Goal: Information Seeking & Learning: Learn about a topic

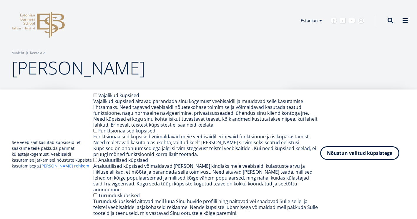
click at [344, 156] on button "Nõustun valitud küpsistega" at bounding box center [359, 153] width 79 height 14
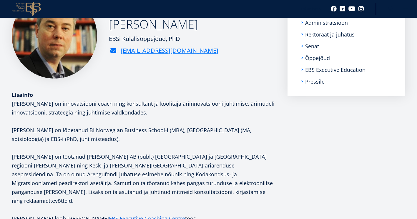
scroll to position [98, 0]
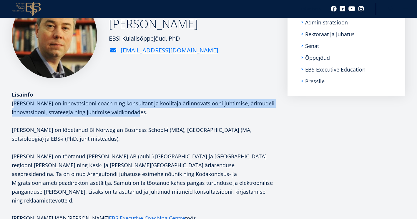
drag, startPoint x: 14, startPoint y: 104, endPoint x: 147, endPoint y: 111, distance: 133.1
type textarea "**********"
click at [147, 111] on p "[PERSON_NAME] on innovatsiooni coach ning konsultant ja koolitaja äriinnovatsio…" at bounding box center [144, 108] width 264 height 18
drag, startPoint x: 147, startPoint y: 111, endPoint x: 46, endPoint y: 101, distance: 102.0
click at [46, 101] on span "[PERSON_NAME] on innovatsiooni coach ning konsultant ja koolitaja äriinnovatsio…" at bounding box center [143, 108] width 263 height 16
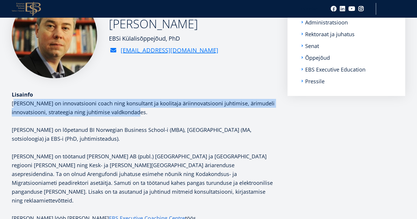
click at [46, 101] on span "[PERSON_NAME] on innovatsiooni coach ning konsultant ja koolitaja äriinnovatsio…" at bounding box center [143, 108] width 263 height 16
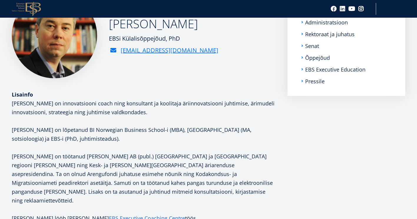
click at [47, 107] on p "[PERSON_NAME] on innovatsiooni coach ning konsultant ja koolitaja äriinnovatsio…" at bounding box center [144, 108] width 264 height 18
click at [46, 106] on span "[PERSON_NAME] on innovatsiooni coach ning konsultant ja koolitaja äriinnovatsio…" at bounding box center [143, 108] width 263 height 16
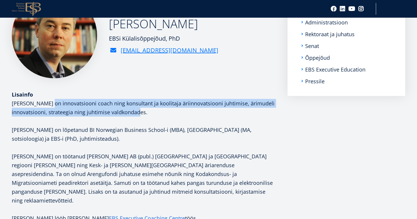
drag, startPoint x: 46, startPoint y: 102, endPoint x: 156, endPoint y: 111, distance: 109.4
click at [156, 111] on p "[PERSON_NAME] on innovatsiooni coach ning konsultant ja koolitaja äriinnovatsio…" at bounding box center [144, 108] width 264 height 18
copy span "innovatsiooni coach ning konsultant ja koolitaja äriinnovatsiooni juhtimise, är…"
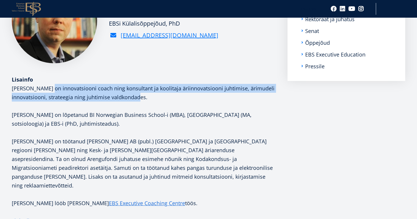
scroll to position [114, 0]
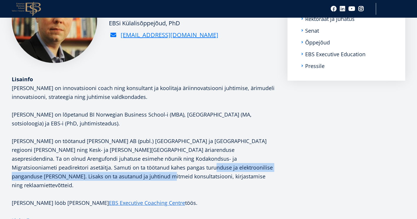
drag, startPoint x: 91, startPoint y: 168, endPoint x: 90, endPoint y: 176, distance: 8.3
click at [90, 176] on p "[PERSON_NAME] on töötanud [PERSON_NAME] AB (publ.) [GEOGRAPHIC_DATA] ja [GEOGRA…" at bounding box center [144, 162] width 264 height 53
copy span "asutanud ja juhtinud mitmeid konsultatsiooni, kirjastamise ning reklaamiettevõt…"
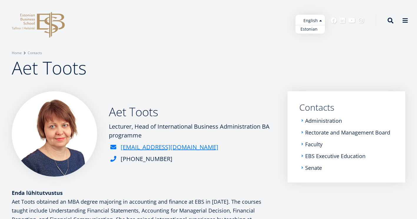
click at [309, 29] on link "Estonian" at bounding box center [309, 29] width 29 height 9
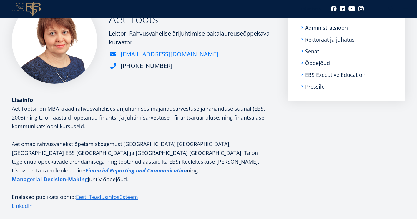
scroll to position [93, 0]
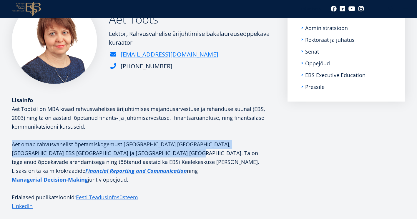
drag, startPoint x: 11, startPoint y: 142, endPoint x: 112, endPoint y: 153, distance: 102.3
type textarea "**********"
click at [112, 153] on div "Aet Toots Lektor, Rahvusvahelise ärijuhtimise bakalaureuseõppekava kuraator aet…" at bounding box center [208, 109] width 417 height 221
copy p "Aet omab rahvusvahelist õpetamiskogemust Prantsusmaal Aix-Marseille’ Ülikoolis,…"
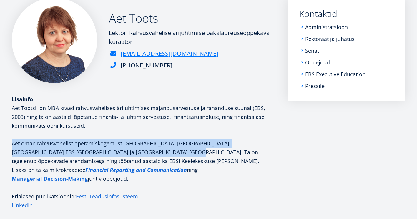
scroll to position [93, 0]
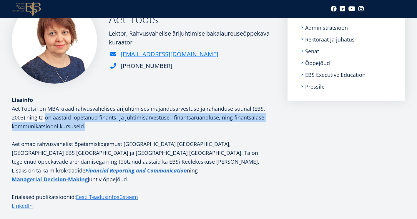
drag, startPoint x: 45, startPoint y: 118, endPoint x: 90, endPoint y: 128, distance: 45.7
click at [90, 128] on p "Aet Tootsil on MBA kraad rahvusvahelises ärijuhtimises majandusarvestuse ja rah…" at bounding box center [144, 117] width 264 height 26
copy p "on aastaid õpetanud finants- ja juhtimisarvestuse, finantsaruandluse, ning fina…"
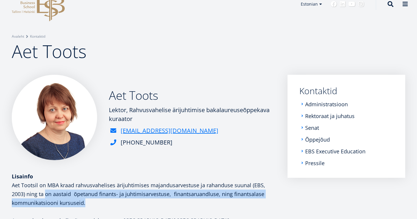
scroll to position [0, 0]
